Goal: Task Accomplishment & Management: Manage account settings

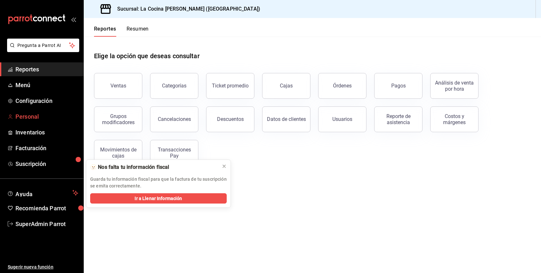
click at [11, 115] on circle "mailbox folders" at bounding box center [10, 116] width 2 height 2
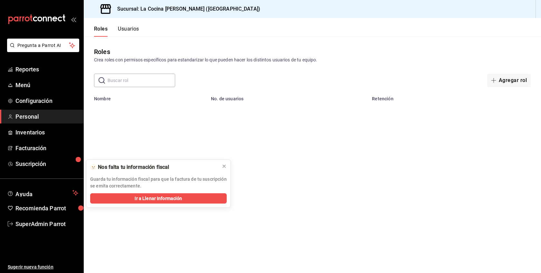
click at [129, 32] on button "Usuarios" at bounding box center [128, 31] width 21 height 11
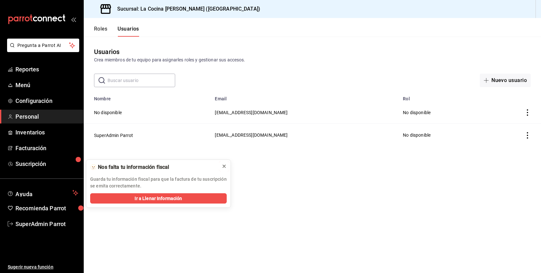
click at [225, 166] on icon at bounding box center [224, 166] width 5 height 5
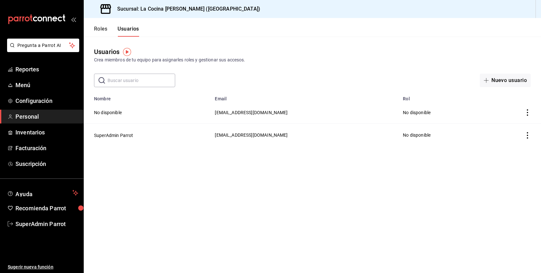
click at [105, 29] on button "Roles" at bounding box center [100, 31] width 13 height 11
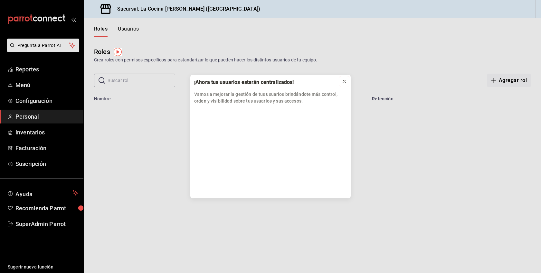
click at [344, 81] on icon at bounding box center [344, 81] width 5 height 5
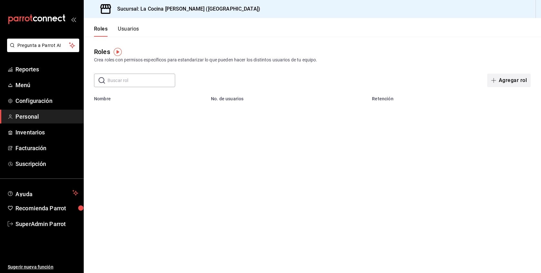
click at [509, 80] on button "Agregar rol" at bounding box center [508, 81] width 43 height 14
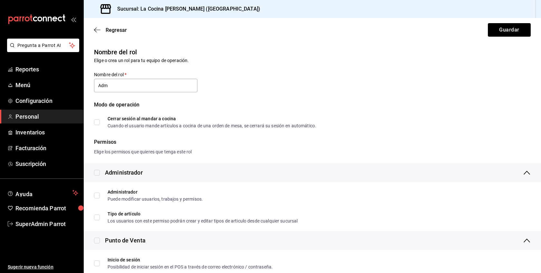
type input "Administrador"
click at [98, 171] on input "checkbox" at bounding box center [97, 173] width 6 height 6
checkbox input "true"
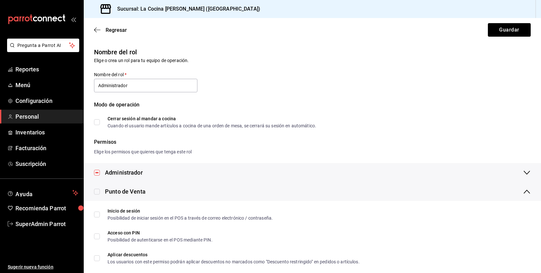
click at [97, 192] on input "checkbox" at bounding box center [97, 192] width 6 height 6
checkbox input "true"
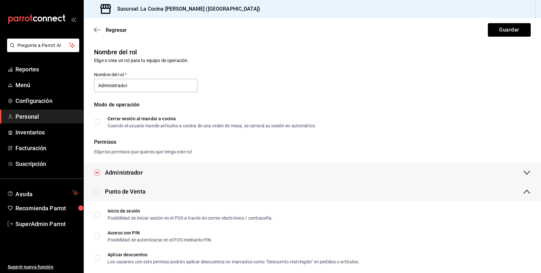
checkbox input "true"
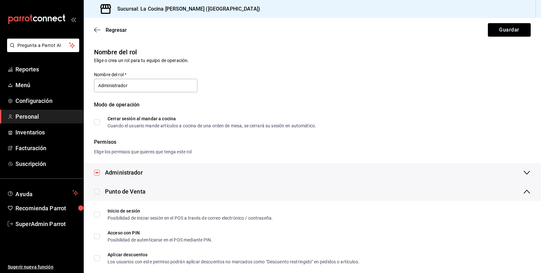
checkbox input "true"
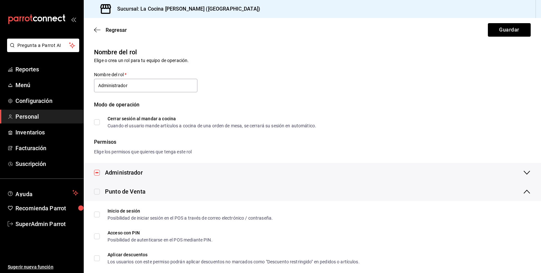
checkbox input "true"
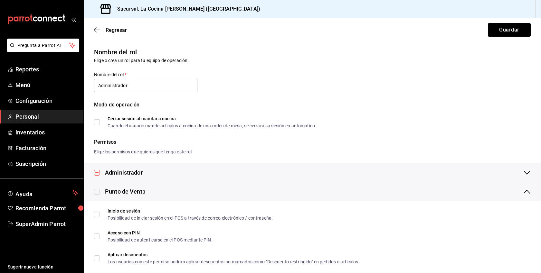
checkbox input "true"
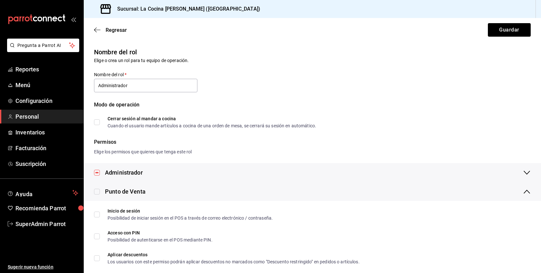
checkbox input "true"
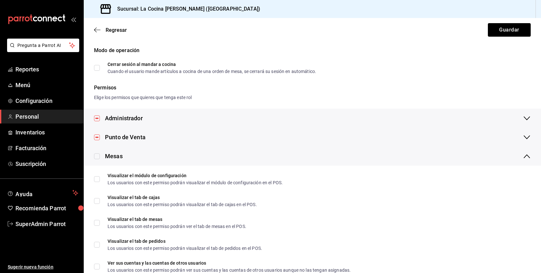
scroll to position [65, 0]
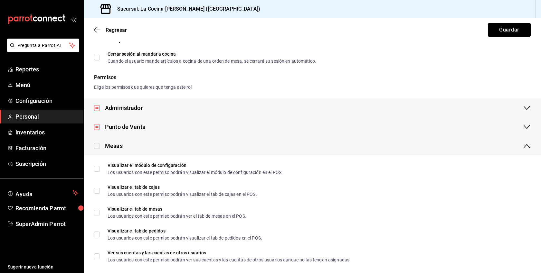
click at [97, 149] on label at bounding box center [97, 146] width 6 height 9
click at [97, 149] on input "checkbox" at bounding box center [97, 146] width 6 height 6
checkbox input "true"
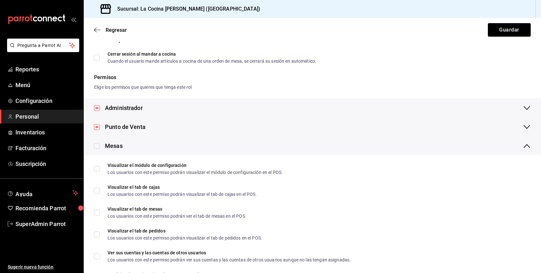
checkbox input "true"
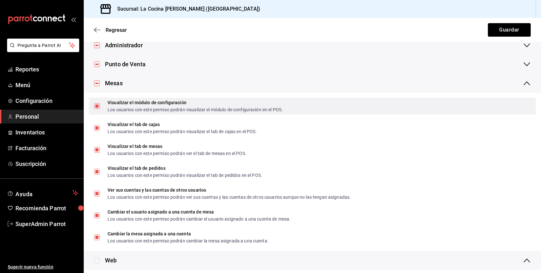
scroll to position [138, 0]
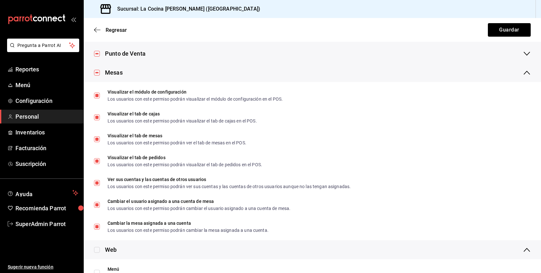
click at [117, 73] on div "Mesas" at bounding box center [114, 72] width 18 height 9
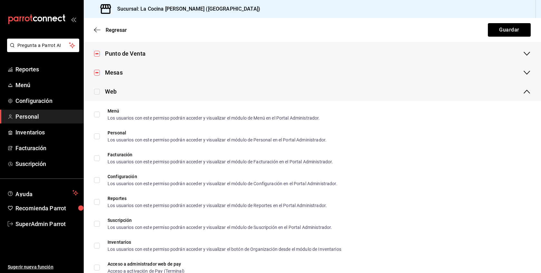
click at [97, 91] on input "checkbox" at bounding box center [97, 92] width 6 height 6
checkbox input "true"
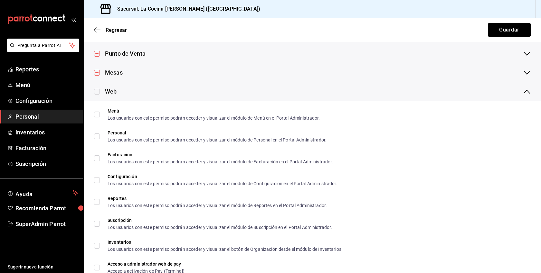
checkbox input "true"
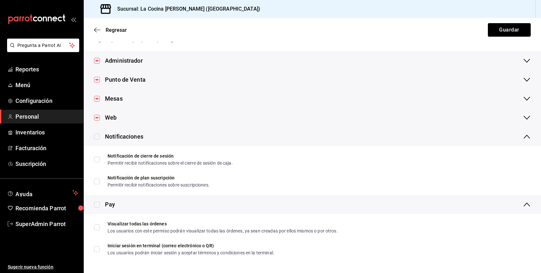
scroll to position [112, 0]
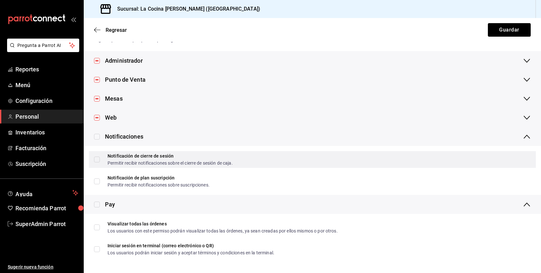
click at [98, 159] on input "Notificación de cierre de sesión Permitir recibir notificaciones sobre el cierr…" at bounding box center [97, 160] width 6 height 6
checkbox input "true"
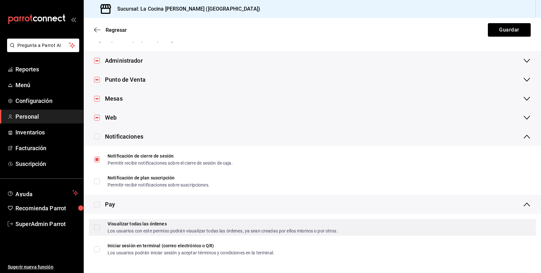
click at [99, 228] on input "Visualizar todas las órdenes Los usuarios con este permiso podrán visualizar to…" at bounding box center [97, 228] width 6 height 6
checkbox input "true"
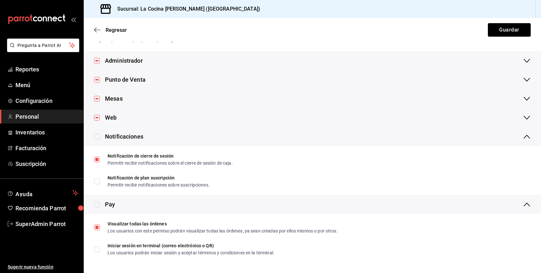
click at [129, 75] on div "Punto de Venta" at bounding box center [125, 79] width 41 height 9
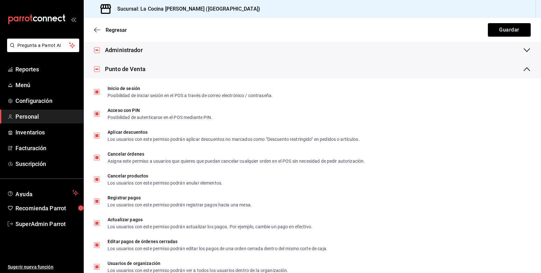
scroll to position [127, 0]
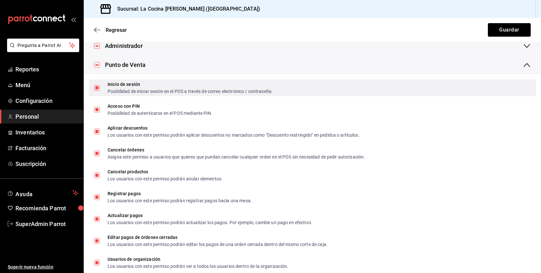
click at [148, 91] on div "Posibilidad de iniciar sesión en el POS a través de correo electrónico / contra…" at bounding box center [190, 91] width 165 height 5
checkbox input "false"
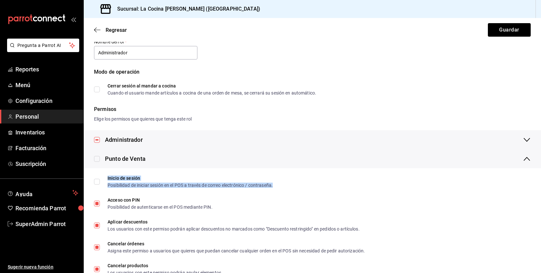
scroll to position [0, 0]
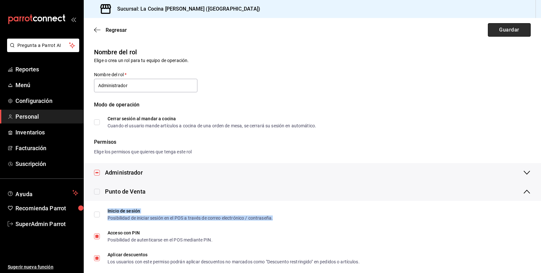
click at [500, 25] on button "Guardar" at bounding box center [509, 30] width 43 height 14
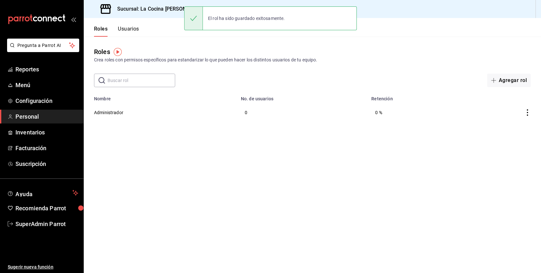
click at [128, 26] on button "Usuarios" at bounding box center [128, 31] width 21 height 11
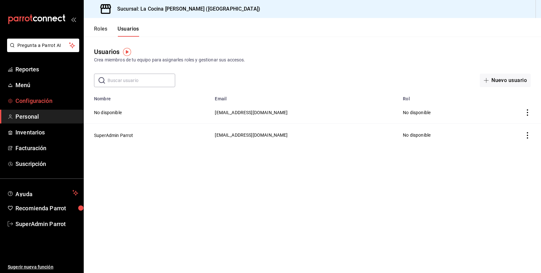
click at [47, 102] on span "Configuración" at bounding box center [46, 101] width 63 height 9
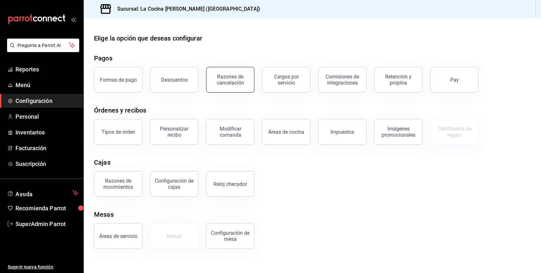
click at [243, 92] on div "Razones de cancelación" at bounding box center [226, 75] width 56 height 33
click at [249, 85] on button "Razones de cancelación" at bounding box center [230, 80] width 48 height 26
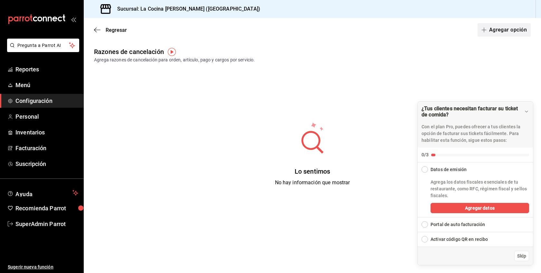
click at [485, 32] on icon "button" at bounding box center [483, 29] width 5 height 5
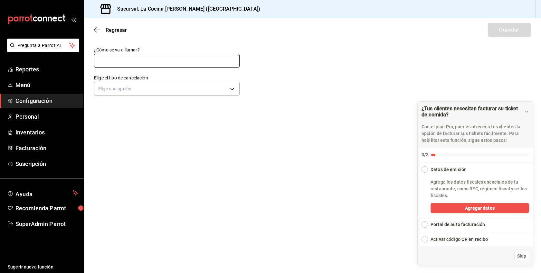
click at [168, 64] on input "text" at bounding box center [167, 61] width 146 height 14
type input "Cancelacion de pago"
click at [153, 87] on body "Pregunta a Parrot AI Reportes Menú Configuración Personal Inventarios Facturaci…" at bounding box center [270, 136] width 541 height 273
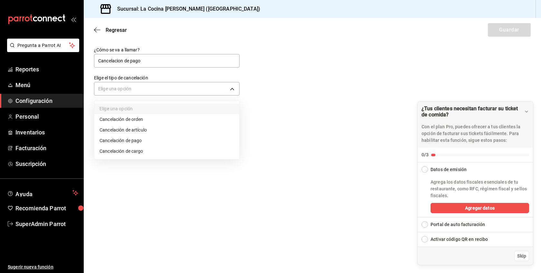
click at [135, 139] on li "Cancelación de pago" at bounding box center [166, 141] width 145 height 11
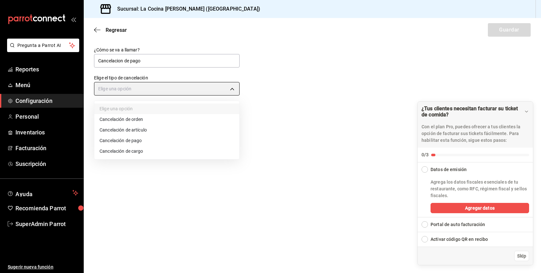
type input "ORDER_PAYMENT"
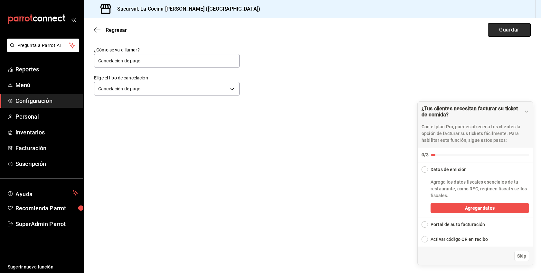
click at [517, 30] on button "Guardar" at bounding box center [509, 30] width 43 height 14
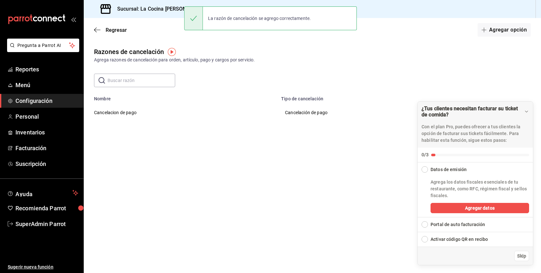
click at [517, 30] on button "Agregar opción" at bounding box center [503, 30] width 53 height 14
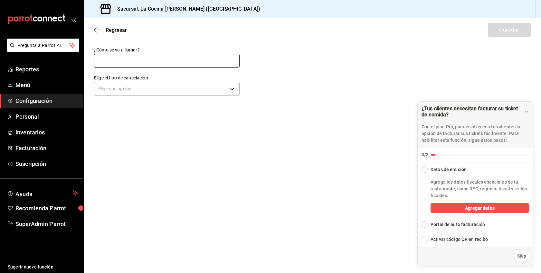
click at [165, 55] on input "text" at bounding box center [167, 61] width 146 height 14
type input "Cancelacion de articulo"
click at [154, 90] on body "Pregunta a Parrot AI Reportes Menú Configuración Personal Inventarios Facturaci…" at bounding box center [270, 136] width 541 height 273
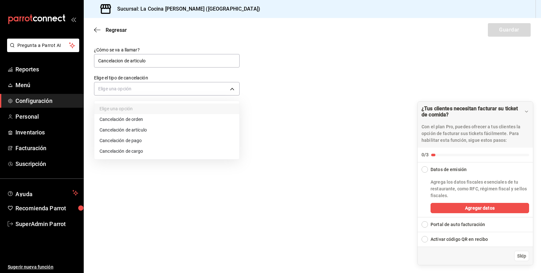
click at [136, 131] on li "Cancelación de artículo" at bounding box center [166, 130] width 145 height 11
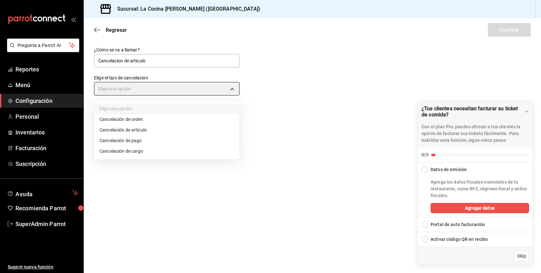
type input "ORDER_ITEM"
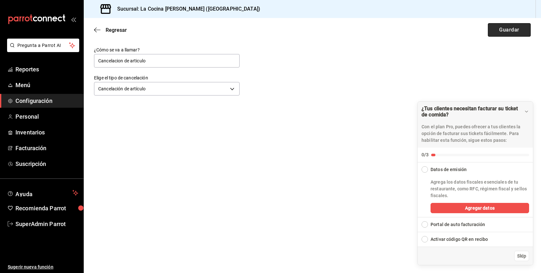
click at [510, 30] on button "Guardar" at bounding box center [509, 30] width 43 height 14
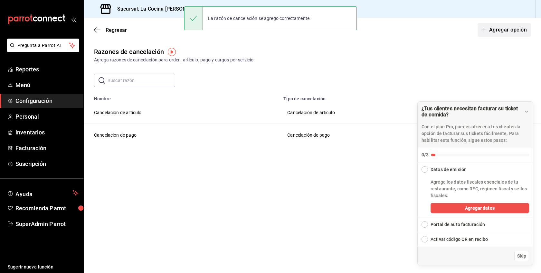
click at [515, 30] on button "Agregar opción" at bounding box center [503, 30] width 53 height 14
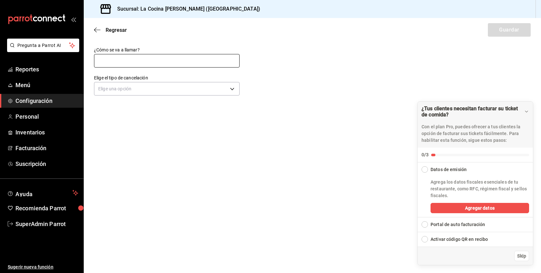
click at [151, 61] on input "text" at bounding box center [167, 61] width 146 height 14
type input "Cancelación de orden"
click at [168, 91] on body "Pregunta a Parrot AI Reportes Menú Configuración Personal Inventarios Facturaci…" at bounding box center [270, 136] width 541 height 273
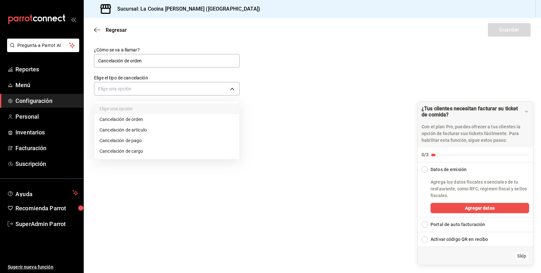
click at [137, 122] on li "Cancelación de orden" at bounding box center [166, 119] width 145 height 11
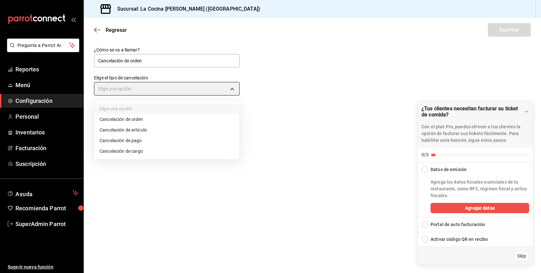
type input "ORDER"
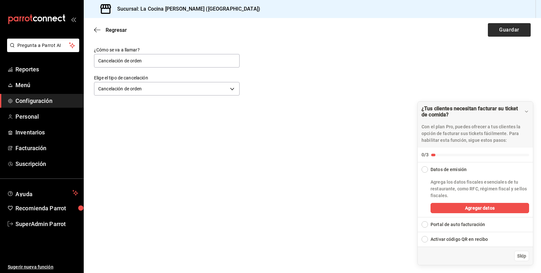
click at [512, 35] on button "Guardar" at bounding box center [509, 30] width 43 height 14
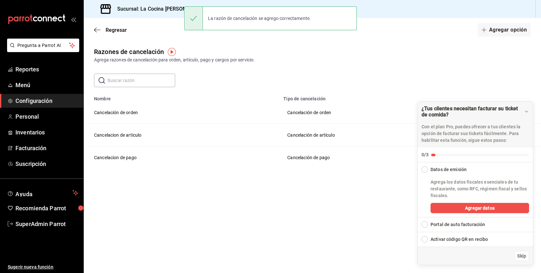
click at [36, 100] on span "Configuración" at bounding box center [46, 101] width 63 height 9
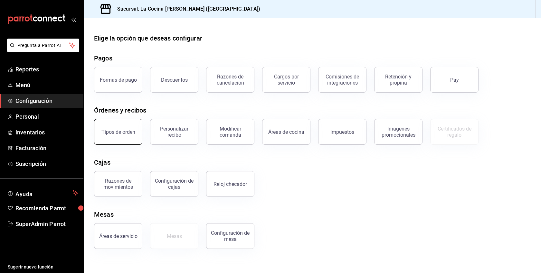
click at [125, 133] on div "Tipos de orden" at bounding box center [118, 132] width 34 height 6
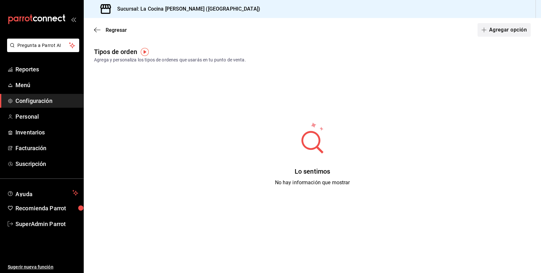
click at [519, 31] on button "Agregar opción" at bounding box center [503, 30] width 53 height 14
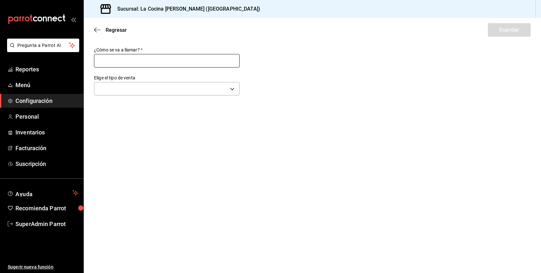
click at [189, 58] on input "text" at bounding box center [167, 61] width 146 height 14
type input "Para llevar"
click at [145, 89] on body "Pregunta a Parrot AI Reportes Menú Configuración Personal Inventarios Facturaci…" at bounding box center [270, 136] width 541 height 273
click at [118, 143] on li "Para llevar" at bounding box center [166, 145] width 145 height 12
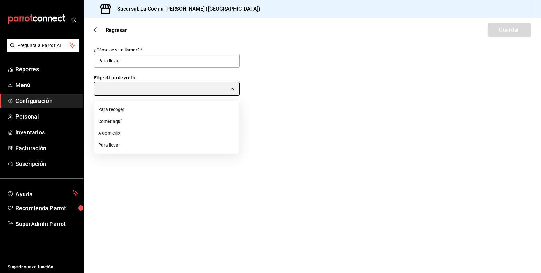
type input "TAKE_OUT"
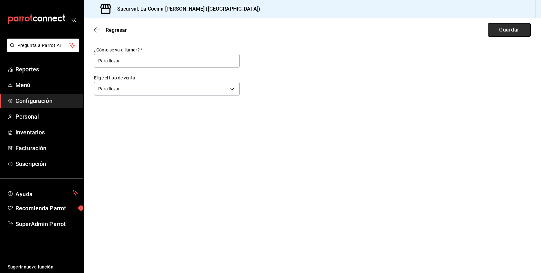
click at [511, 31] on button "Guardar" at bounding box center [509, 30] width 43 height 14
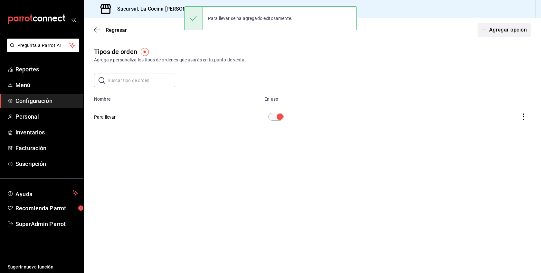
click at [507, 33] on button "Agregar opción" at bounding box center [503, 30] width 53 height 14
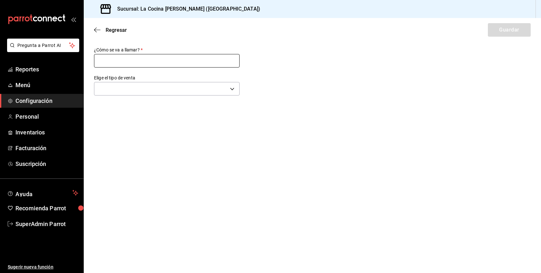
click at [151, 61] on input "text" at bounding box center [167, 61] width 146 height 14
type input "Para recoger"
click at [137, 79] on label "Elige el tipo de venta" at bounding box center [167, 78] width 146 height 5
click at [130, 88] on body "Pregunta a Parrot AI Reportes Menú Configuración Personal Inventarios Facturaci…" at bounding box center [270, 136] width 541 height 273
click at [121, 109] on li "Para recoger" at bounding box center [166, 110] width 145 height 12
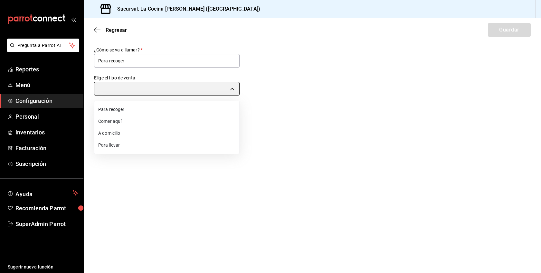
type input "PICK_UP"
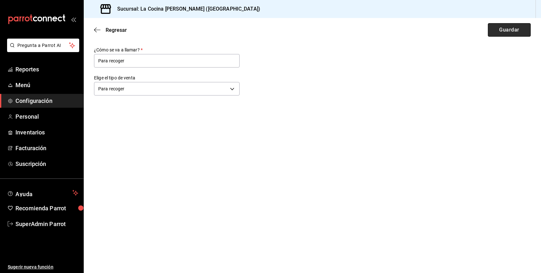
click at [512, 29] on button "Guardar" at bounding box center [509, 30] width 43 height 14
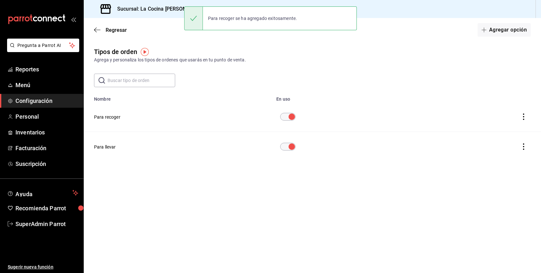
click at [33, 105] on span "Configuración" at bounding box center [46, 101] width 63 height 9
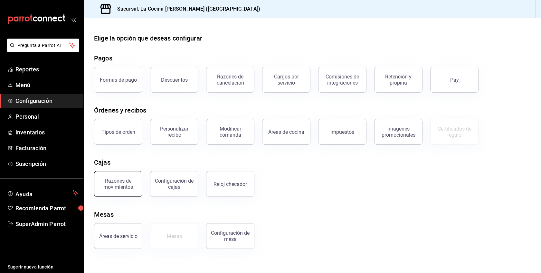
click at [118, 187] on div "Razones de movimientos" at bounding box center [118, 184] width 40 height 12
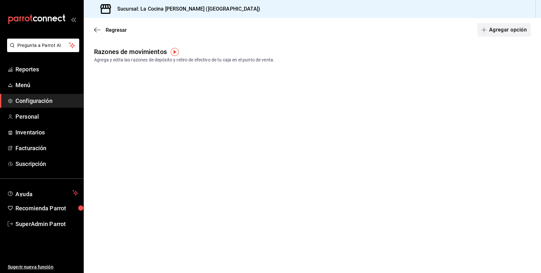
click at [495, 30] on button "Agregar opción" at bounding box center [503, 30] width 53 height 14
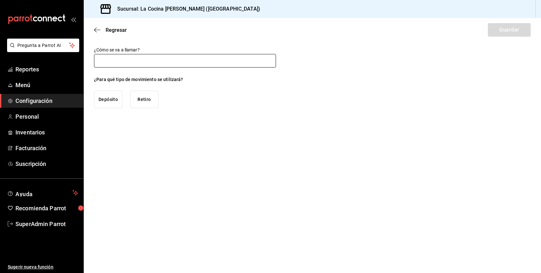
click at [145, 63] on input "text" at bounding box center [185, 61] width 182 height 14
type input "Deposito"
click at [105, 99] on button "Depósito" at bounding box center [108, 99] width 28 height 17
click at [513, 35] on button "Guardar" at bounding box center [509, 30] width 43 height 14
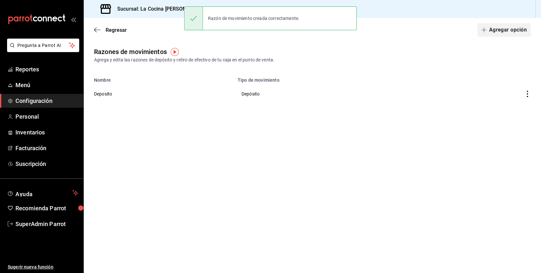
click at [503, 32] on button "Agregar opción" at bounding box center [503, 30] width 53 height 14
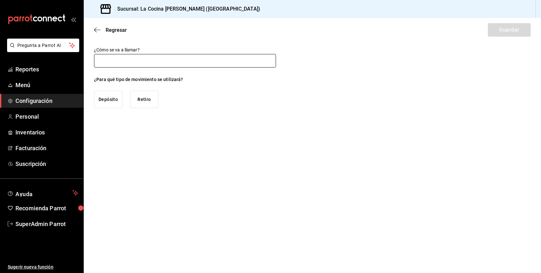
click at [139, 59] on input "text" at bounding box center [185, 61] width 182 height 14
type input "Retiro"
click at [150, 103] on button "Retiro" at bounding box center [144, 99] width 28 height 17
click at [510, 29] on button "Guardar" at bounding box center [509, 30] width 43 height 14
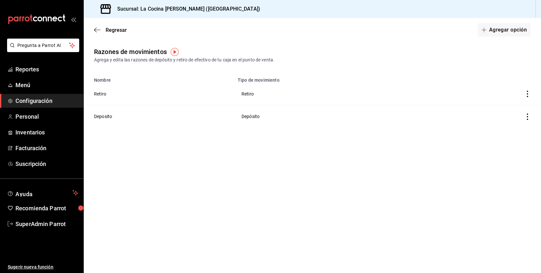
click at [43, 103] on span "Configuración" at bounding box center [46, 101] width 63 height 9
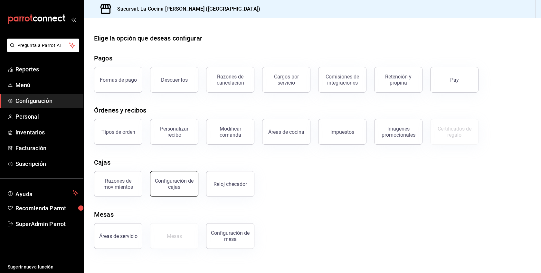
click at [184, 180] on div "Configuración de cajas" at bounding box center [174, 184] width 40 height 12
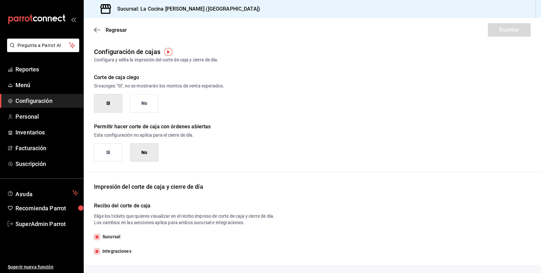
click at [153, 101] on button "No" at bounding box center [144, 103] width 28 height 18
click at [110, 157] on button "Si" at bounding box center [108, 153] width 28 height 18
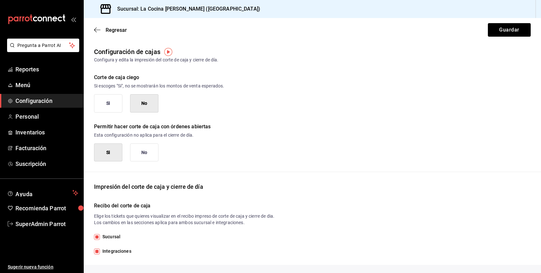
click at [117, 251] on span "Integraciones" at bounding box center [116, 251] width 32 height 7
click at [100, 251] on input "Integraciones" at bounding box center [97, 252] width 6 height 6
checkbox input "false"
click at [510, 32] on button "Guardar" at bounding box center [509, 30] width 43 height 14
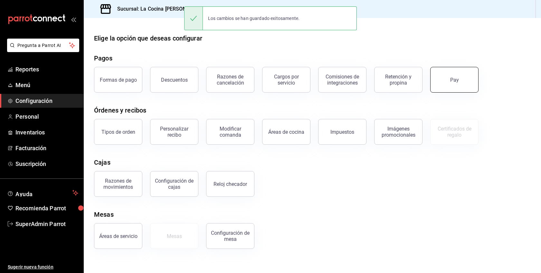
click at [470, 87] on button "Pay" at bounding box center [454, 80] width 48 height 26
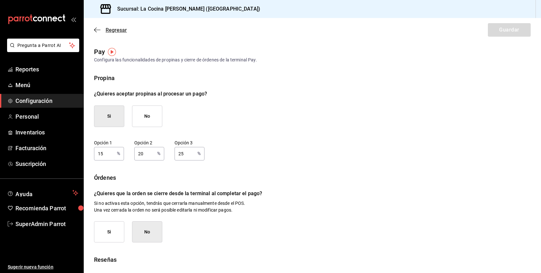
click at [120, 29] on span "Regresar" at bounding box center [116, 30] width 21 height 6
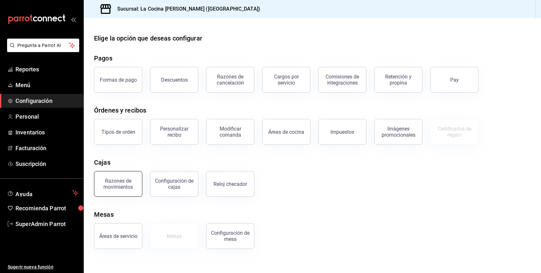
click at [132, 187] on div "Razones de movimientos" at bounding box center [118, 184] width 40 height 12
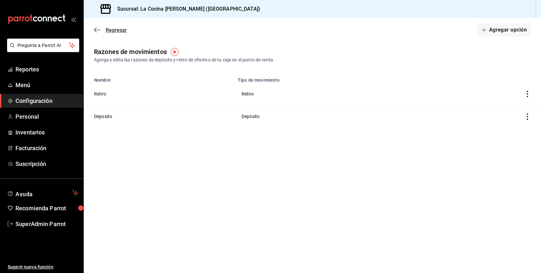
click at [117, 28] on span "Regresar" at bounding box center [116, 30] width 21 height 6
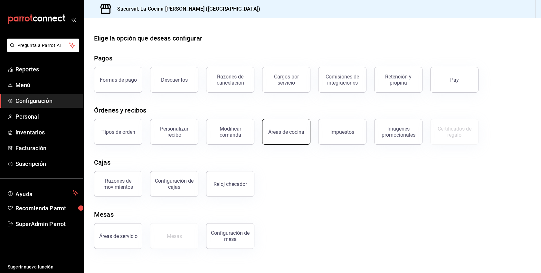
click at [290, 132] on div "Áreas de cocina" at bounding box center [286, 132] width 36 height 6
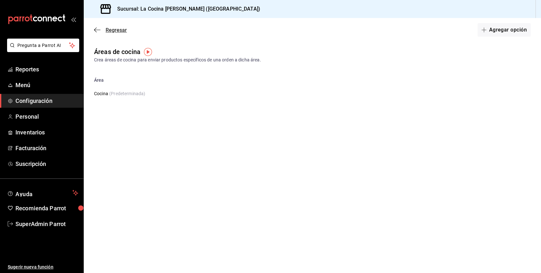
click at [117, 27] on span "Regresar" at bounding box center [116, 30] width 21 height 6
